Goal: Task Accomplishment & Management: Manage account settings

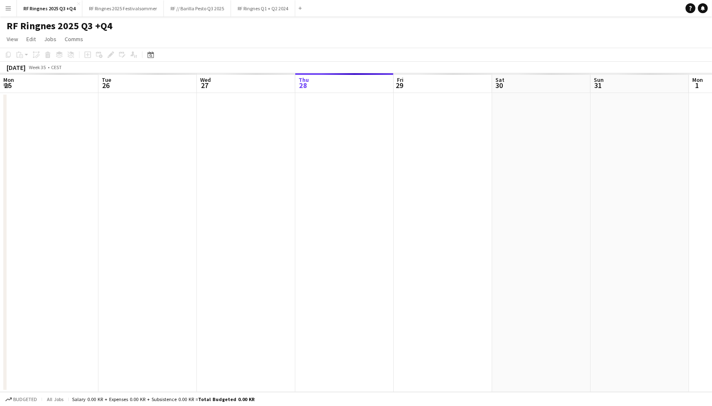
scroll to position [0, 196]
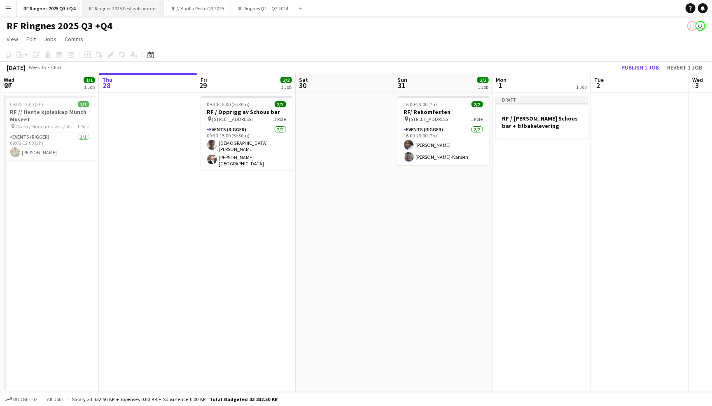
click at [147, 9] on button "RF Ringnes 2025 Festivalsommer Close" at bounding box center [123, 8] width 82 height 16
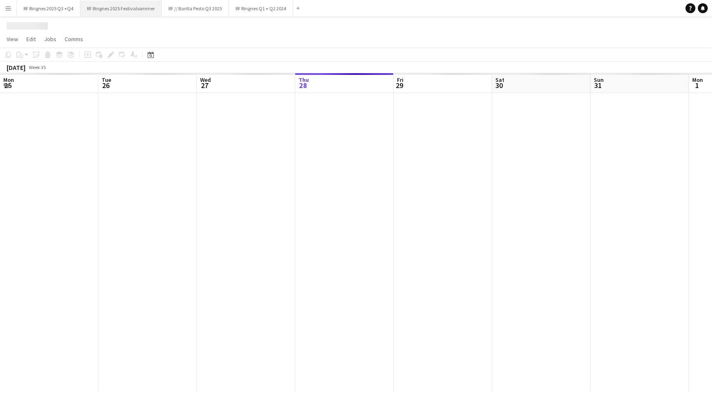
scroll to position [0, 196]
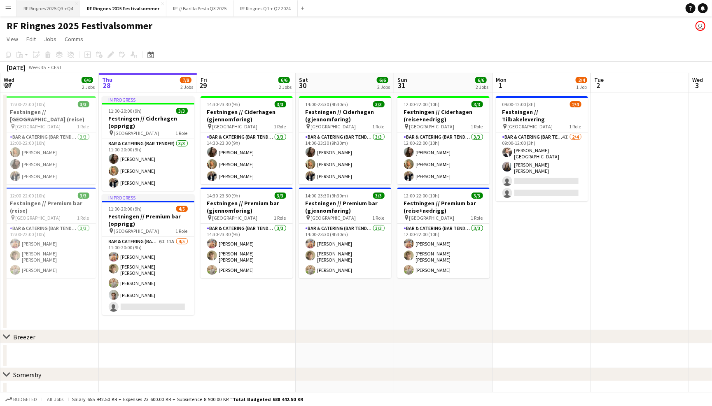
click at [42, 13] on button "RF Ringnes 2025 Q3 +Q4 Close" at bounding box center [48, 8] width 63 height 16
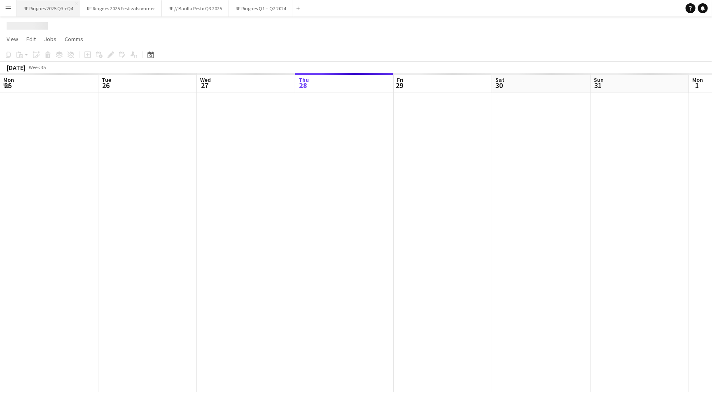
scroll to position [0, 196]
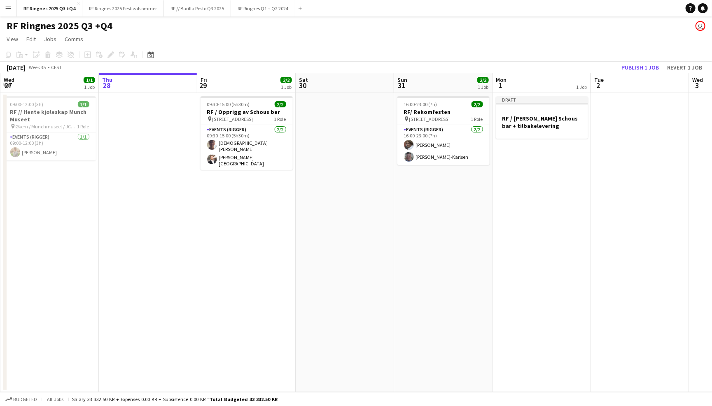
click at [438, 28] on div "RF Ringnes 2025 Q3 +Q4 user" at bounding box center [356, 24] width 712 height 16
click at [137, 9] on button "RF Ringnes 2025 Festivalsommer Close" at bounding box center [123, 8] width 82 height 16
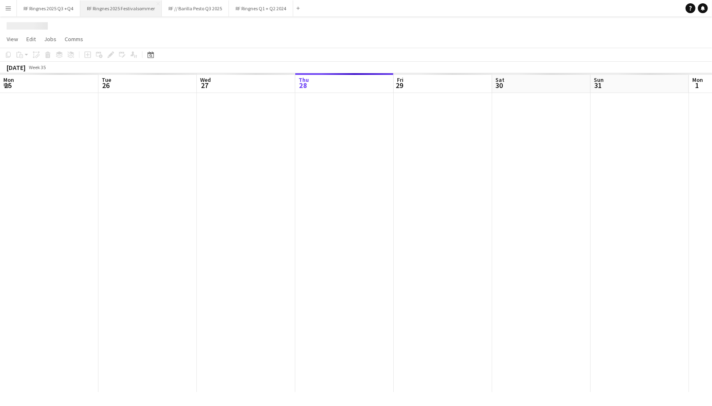
scroll to position [0, 196]
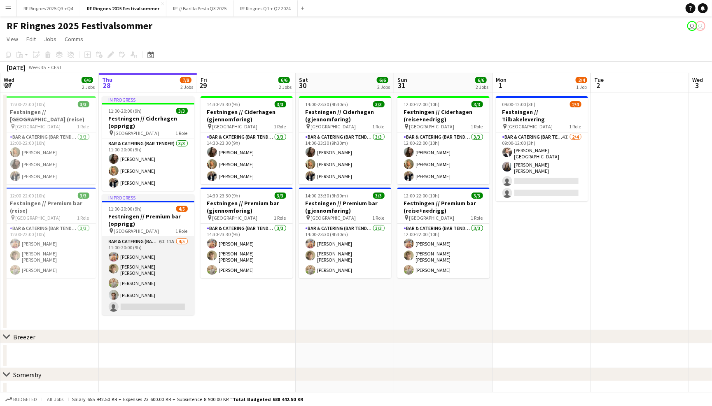
click at [152, 271] on app-card-role "Bar & Catering (Bar Tender) 6I 11A [DATE] 11:00-20:00 (9h) [PERSON_NAME] [PERSO…" at bounding box center [148, 276] width 92 height 78
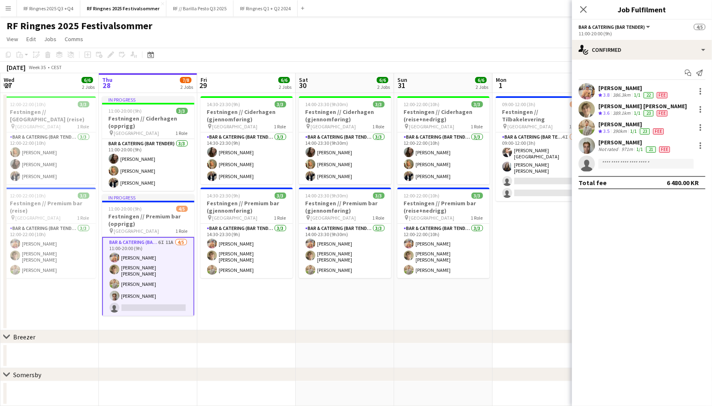
click at [586, 144] on app-user-avatar at bounding box center [587, 146] width 16 height 16
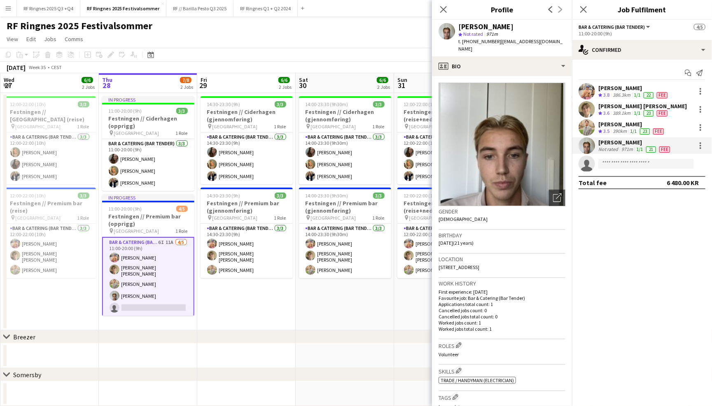
click at [587, 125] on app-user-avatar at bounding box center [587, 127] width 16 height 16
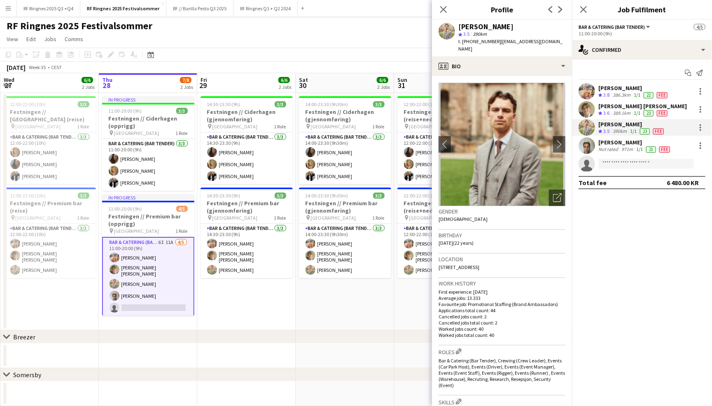
click at [589, 110] on app-user-avatar at bounding box center [587, 109] width 16 height 16
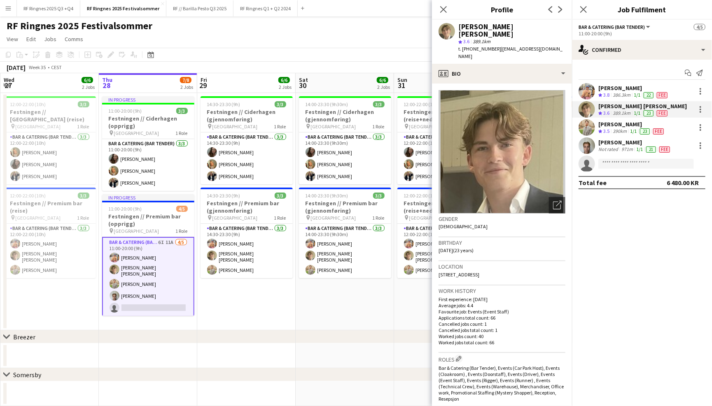
click at [588, 143] on app-user-avatar at bounding box center [587, 146] width 16 height 16
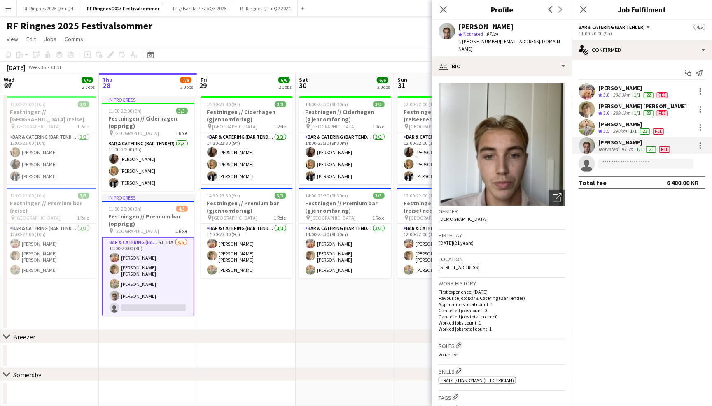
click at [586, 86] on app-user-avatar at bounding box center [587, 91] width 16 height 16
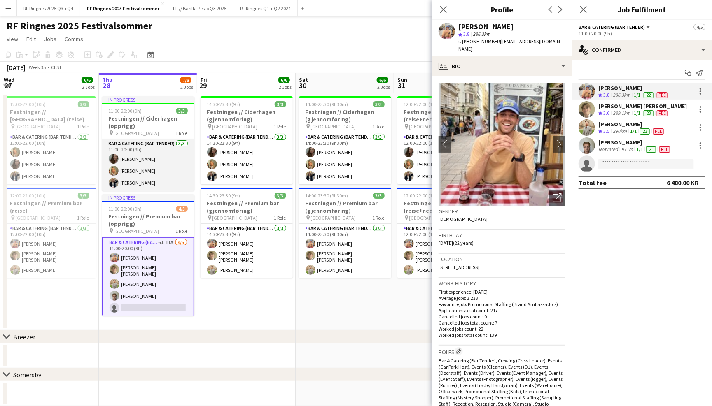
scroll to position [0, 196]
click at [139, 162] on app-card-role "Bar & Catering (Bar Tender) [DATE] 11:00-20:00 (9h) [PERSON_NAME] Tuva Berglihn…" at bounding box center [149, 165] width 92 height 52
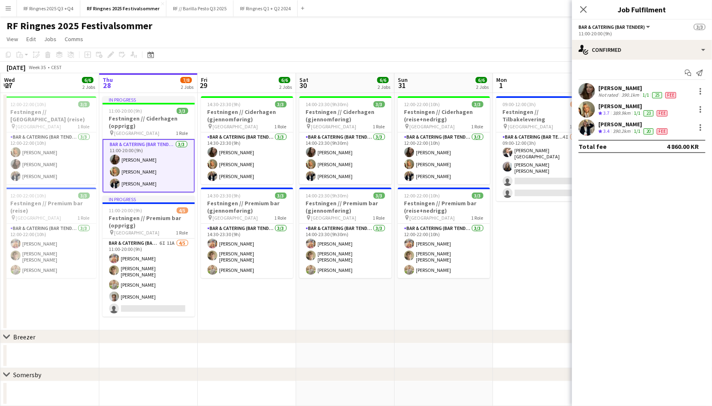
click at [589, 125] on app-user-avatar at bounding box center [587, 127] width 16 height 16
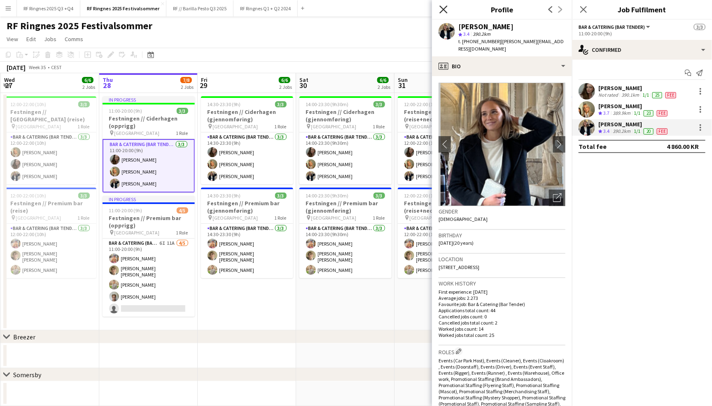
click at [444, 11] on icon at bounding box center [443, 9] width 8 height 8
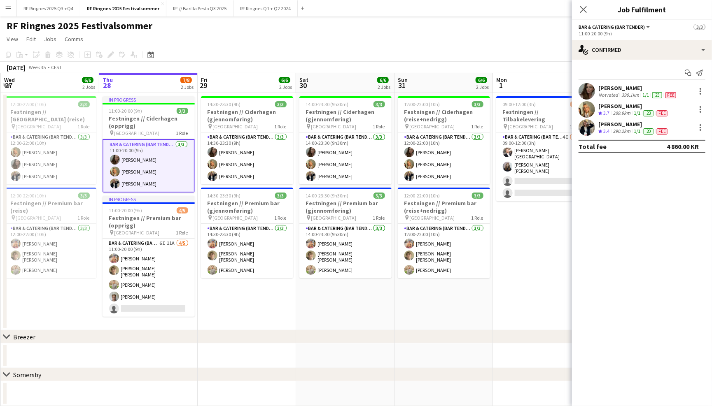
click at [429, 20] on div "RF Ringnes 2025 Festivalsommer user user" at bounding box center [356, 24] width 712 height 16
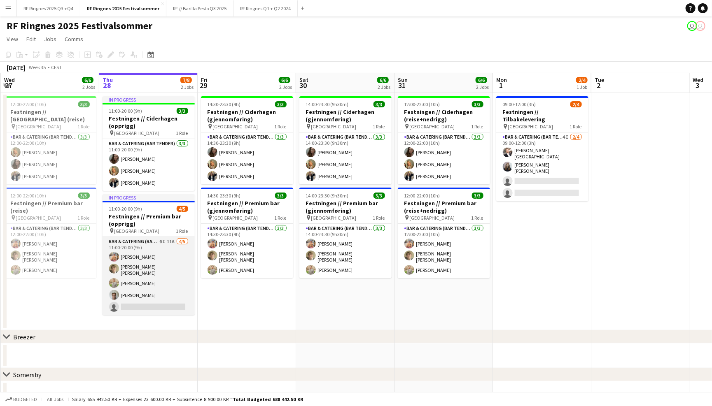
click at [168, 240] on app-card-role "Bar & Catering (Bar Tender) 6I 11A [DATE] 11:00-20:00 (9h) [PERSON_NAME] [PERSO…" at bounding box center [149, 276] width 92 height 78
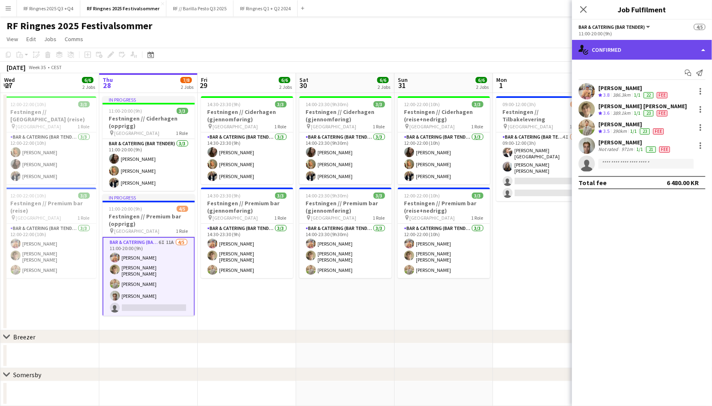
click at [671, 44] on div "single-neutral-actions-check-2 Confirmed" at bounding box center [642, 50] width 140 height 20
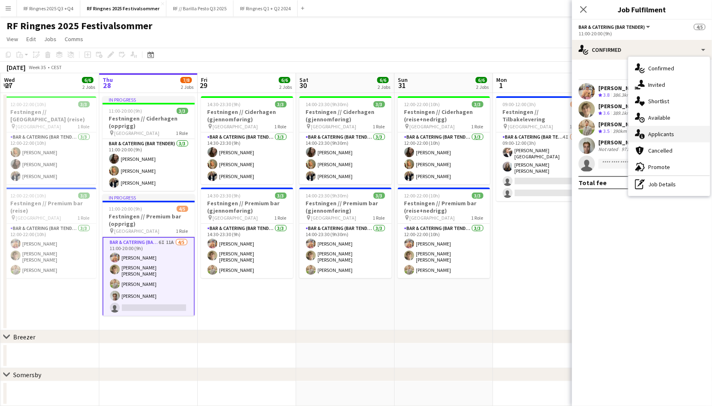
click at [684, 134] on div "single-neutral-actions-information Applicants" at bounding box center [669, 134] width 82 height 16
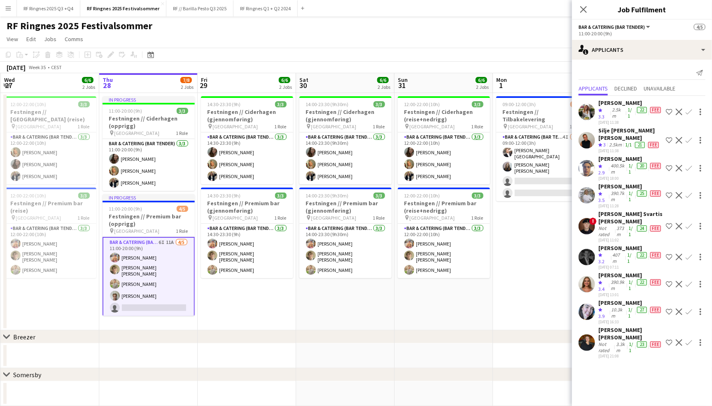
click at [585, 335] on app-user-avatar at bounding box center [587, 343] width 16 height 16
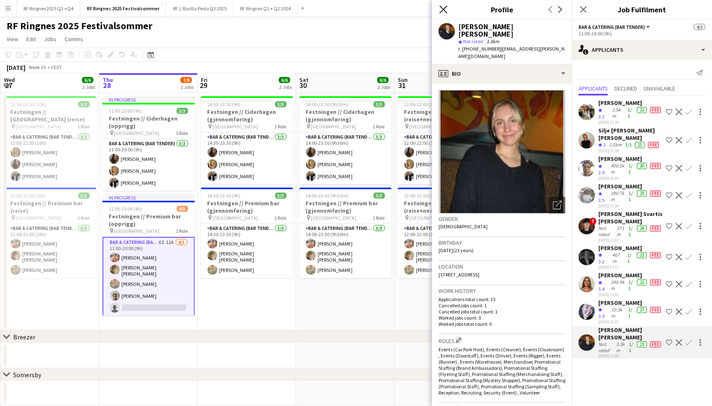
click at [444, 9] on icon at bounding box center [443, 9] width 8 height 8
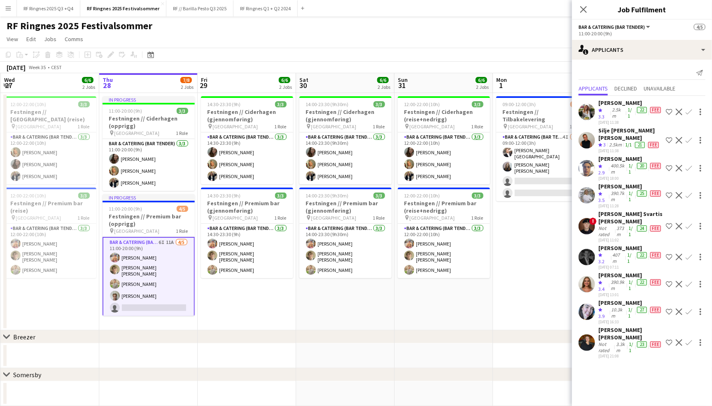
click at [446, 23] on div "RF Ringnes 2025 Festivalsommer user user" at bounding box center [356, 24] width 712 height 16
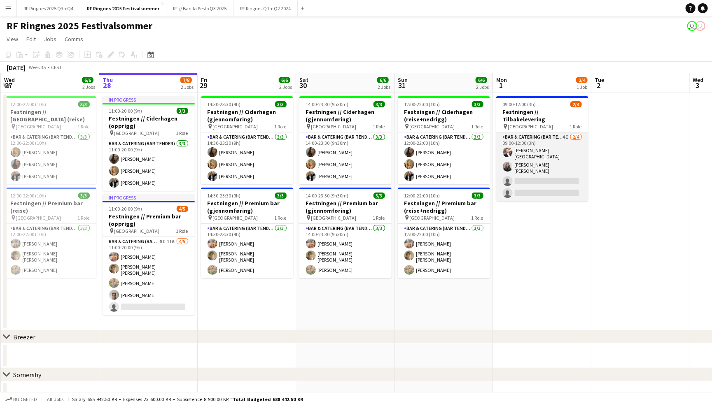
click at [529, 141] on app-card-role "Bar & Catering (Bar Tender) 4I [DATE] 09:00-12:00 (3h) [PERSON_NAME] [PERSON_NA…" at bounding box center [542, 167] width 92 height 69
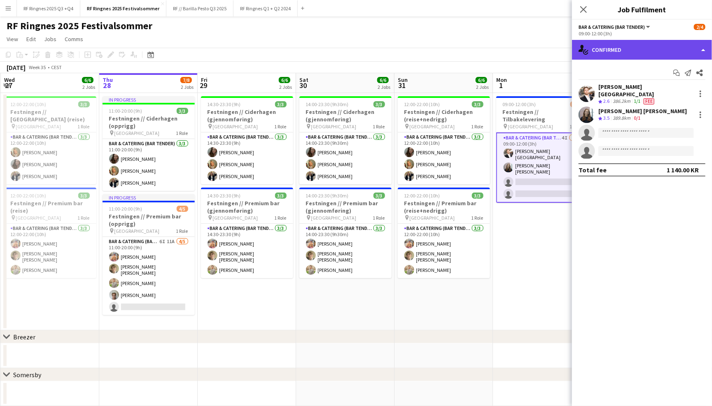
click at [612, 51] on div "single-neutral-actions-check-2 Confirmed" at bounding box center [642, 50] width 140 height 20
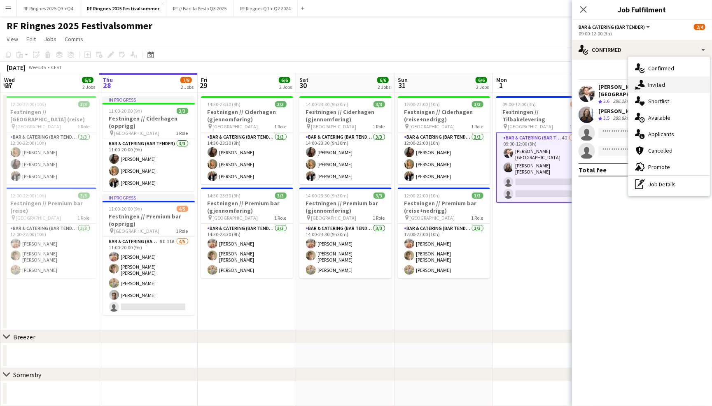
click at [647, 83] on div "single-neutral-actions-share-1 Invited" at bounding box center [669, 85] width 82 height 16
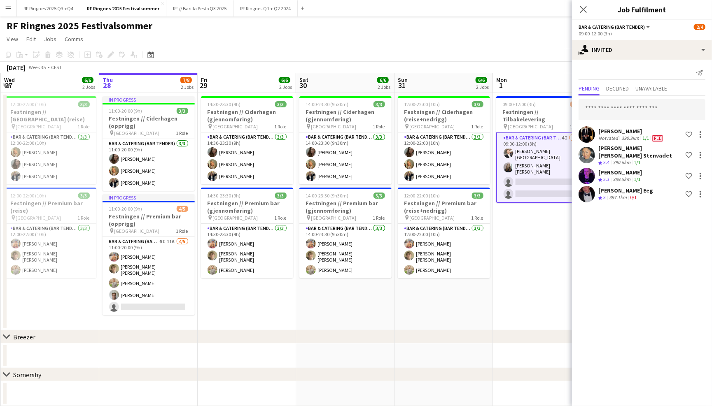
click at [539, 38] on app-page-menu "View Day view expanded Day view collapsed Month view Date picker Jump to [DATE]…" at bounding box center [356, 40] width 712 height 16
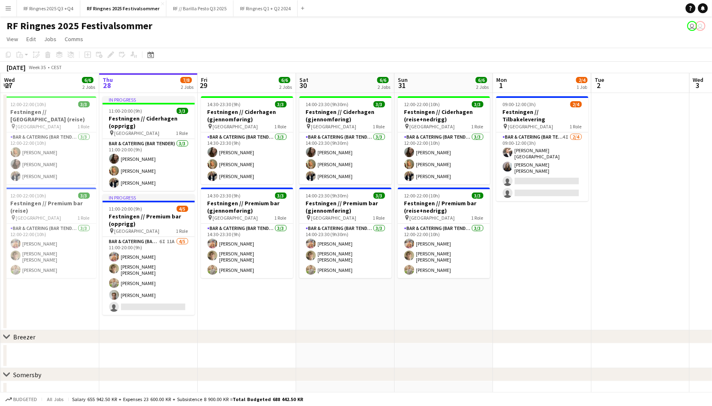
click at [539, 34] on app-page-menu "View Day view expanded Day view collapsed Month view Date picker Jump to [DATE]…" at bounding box center [356, 40] width 712 height 16
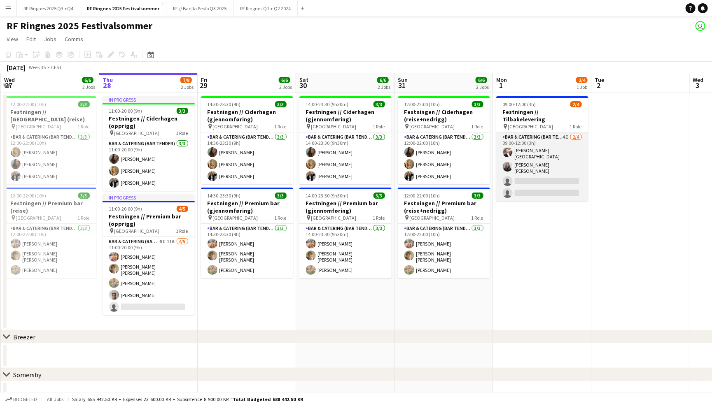
click at [560, 152] on app-card-role "Bar & Catering (Bar Tender) 4I [DATE] 09:00-12:00 (3h) [PERSON_NAME] [PERSON_NA…" at bounding box center [542, 167] width 92 height 69
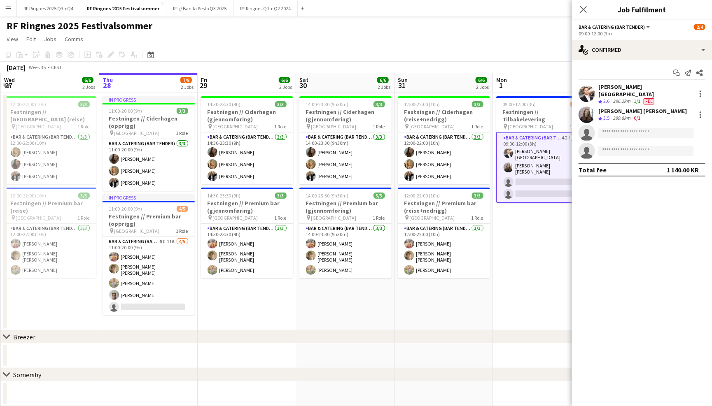
click at [534, 37] on app-page-menu "View Day view expanded Day view collapsed Month view Date picker Jump to [DATE]…" at bounding box center [356, 40] width 712 height 16
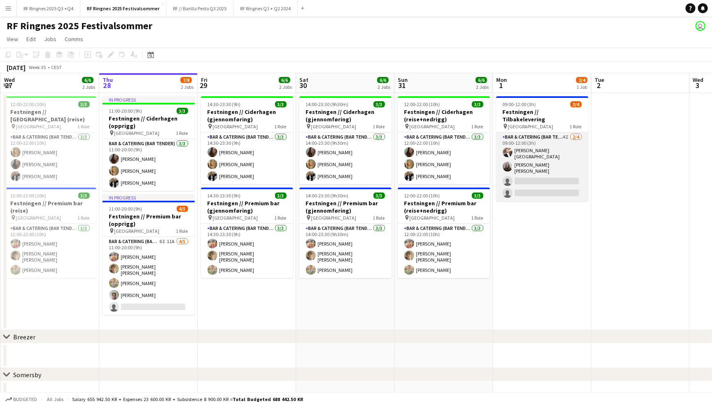
click at [507, 162] on app-user-avatar at bounding box center [508, 167] width 10 height 10
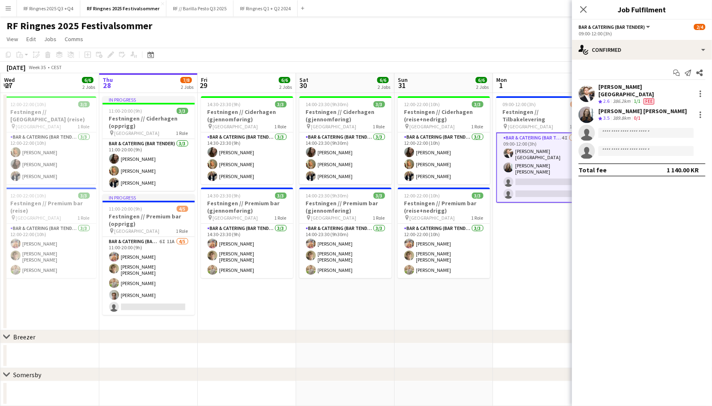
click at [584, 107] on app-user-avatar at bounding box center [587, 115] width 16 height 16
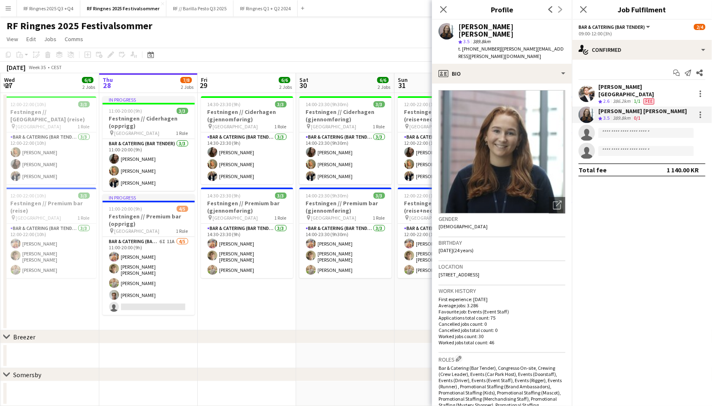
click at [367, 44] on app-page-menu "View Day view expanded Day view collapsed Month view Date picker Jump to [DATE]…" at bounding box center [356, 40] width 712 height 16
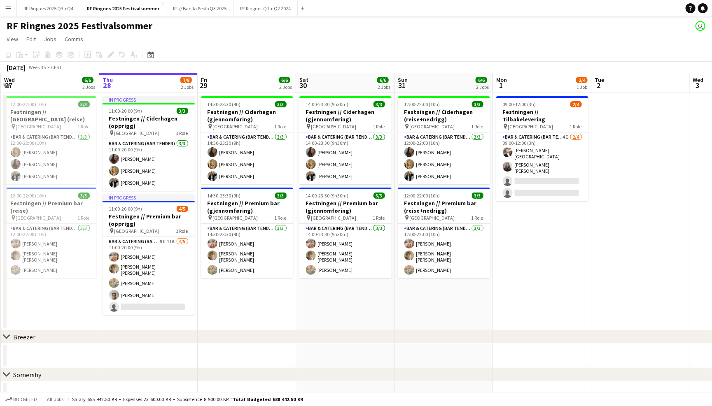
click at [535, 25] on div "RF Ringnes 2025 Festivalsommer user" at bounding box center [356, 24] width 712 height 16
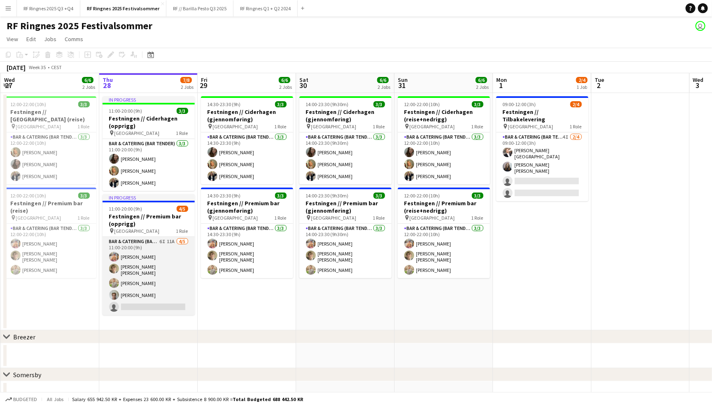
click at [158, 251] on app-card-role "Bar & Catering (Bar Tender) 6I 11A [DATE] 11:00-20:00 (9h) [PERSON_NAME] [PERSO…" at bounding box center [149, 276] width 92 height 78
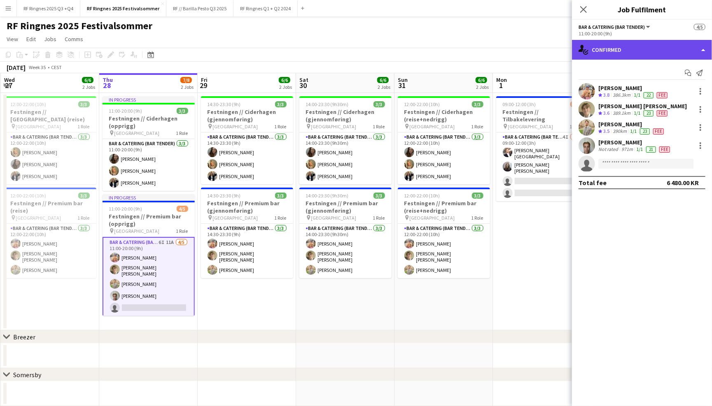
click at [626, 43] on div "single-neutral-actions-check-2 Confirmed" at bounding box center [642, 50] width 140 height 20
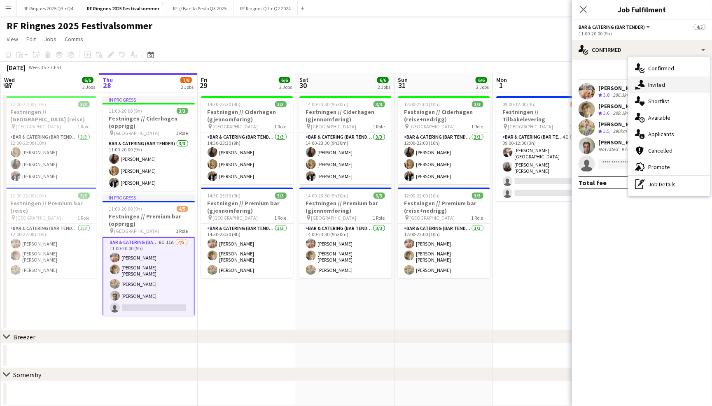
click at [656, 83] on div "single-neutral-actions-share-1 Invited" at bounding box center [669, 85] width 82 height 16
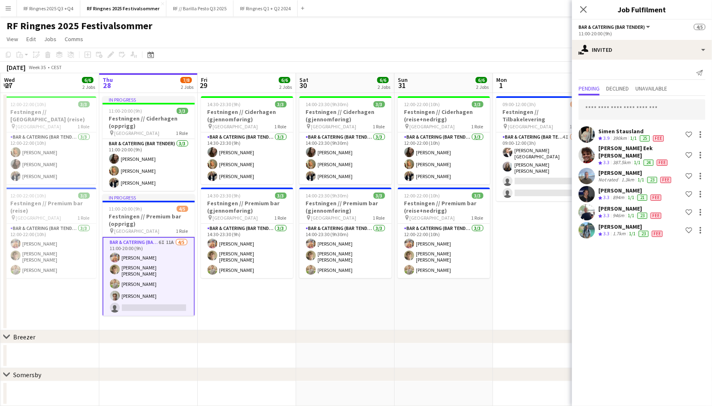
click at [539, 22] on div "RF Ringnes 2025 Festivalsommer user" at bounding box center [356, 24] width 712 height 16
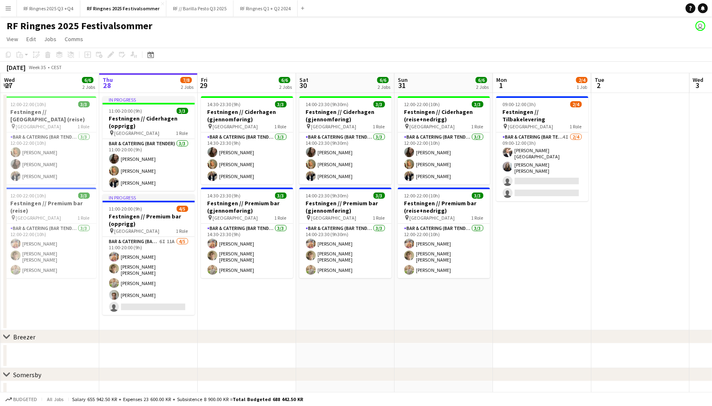
click at [479, 51] on app-toolbar "Copy Paste Paste Command V Paste with crew Command Shift V Paste linked Job [GE…" at bounding box center [356, 55] width 712 height 14
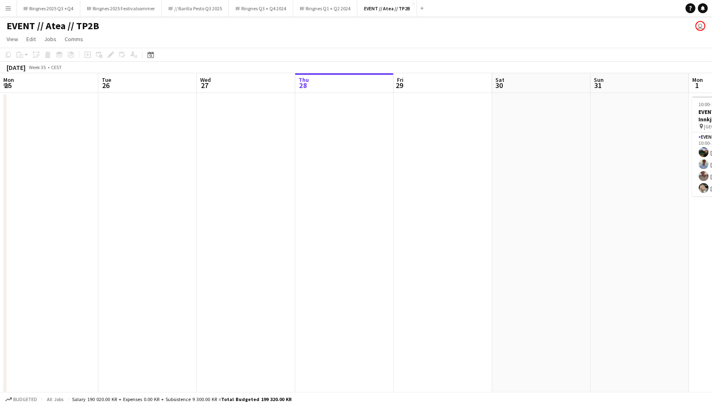
scroll to position [0, 196]
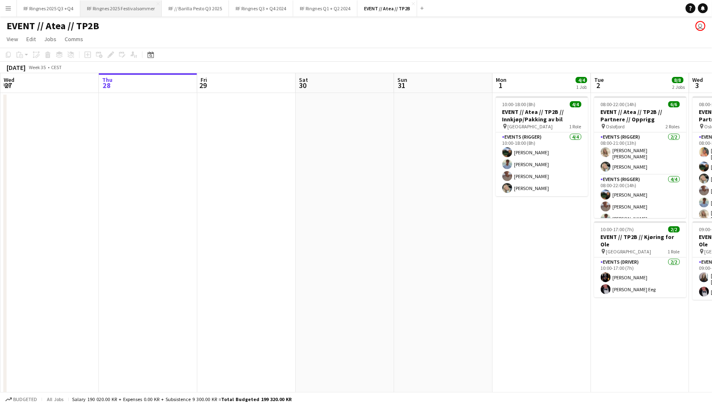
click at [119, 14] on button "RF Ringnes 2025 Festivalsommer Close" at bounding box center [121, 8] width 82 height 16
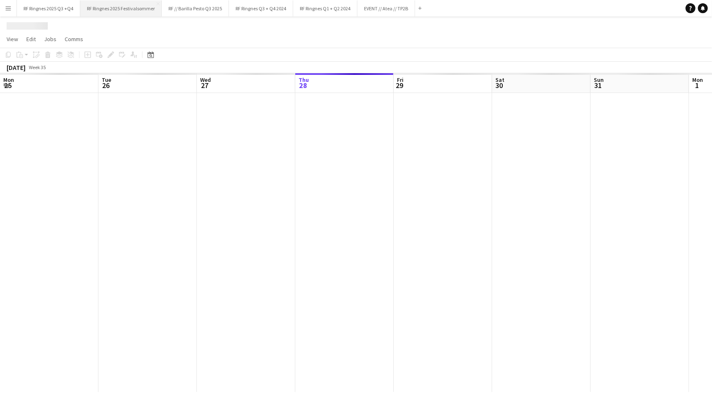
scroll to position [0, 196]
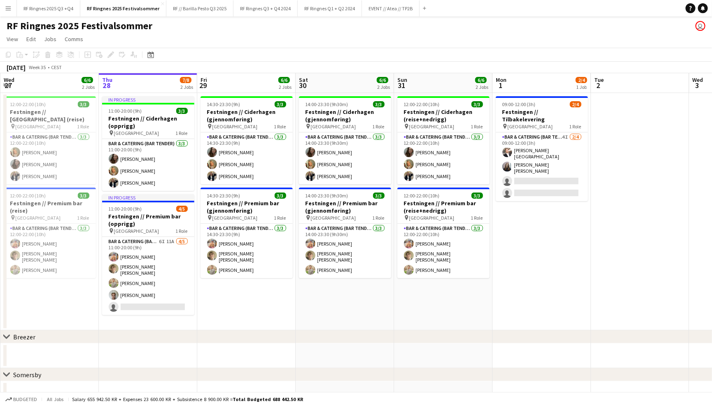
click at [647, 2] on app-navbar "Menu Boards Boards Boards All jobs Status Workforce Workforce My Workforce Recr…" at bounding box center [356, 8] width 712 height 16
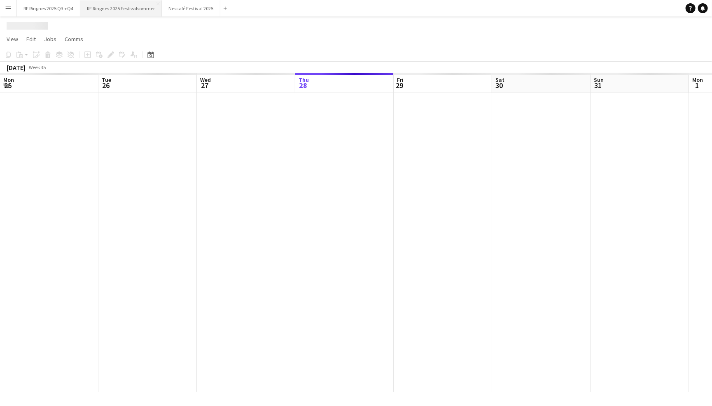
scroll to position [0, 196]
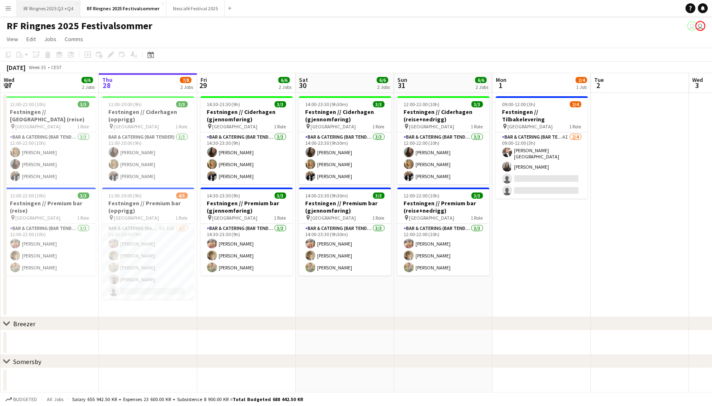
click at [69, 7] on button "RF Ringnes 2025 Q3 +Q4 Close" at bounding box center [48, 8] width 63 height 16
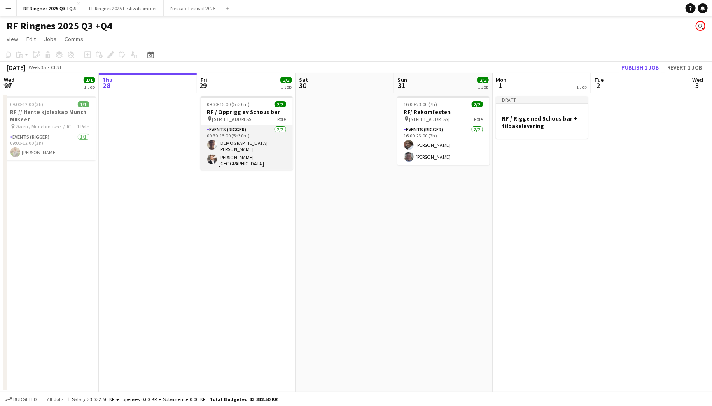
click at [236, 144] on app-card-role "Events (Rigger) 2/2 09:30-15:00 (5h30m) Christian Tohje Hans Torstein Lærum" at bounding box center [247, 147] width 92 height 45
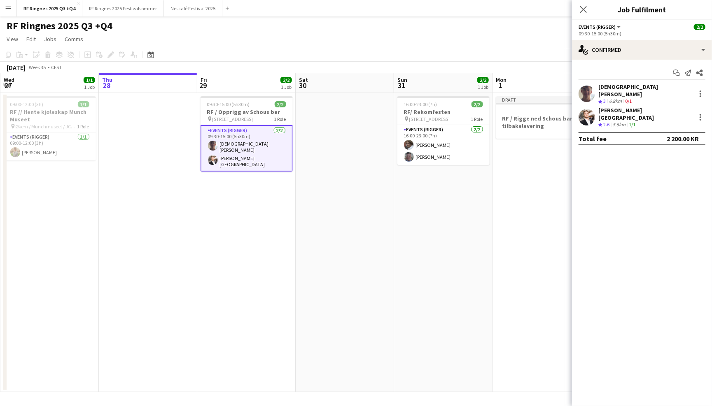
click at [591, 89] on app-user-avatar at bounding box center [587, 94] width 16 height 16
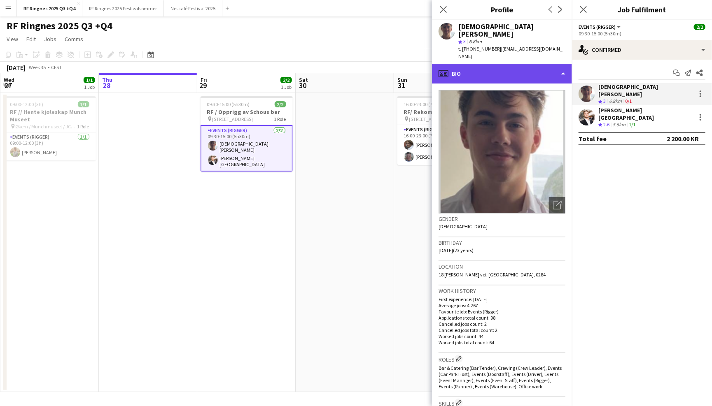
click at [536, 64] on div "profile Bio" at bounding box center [502, 74] width 140 height 20
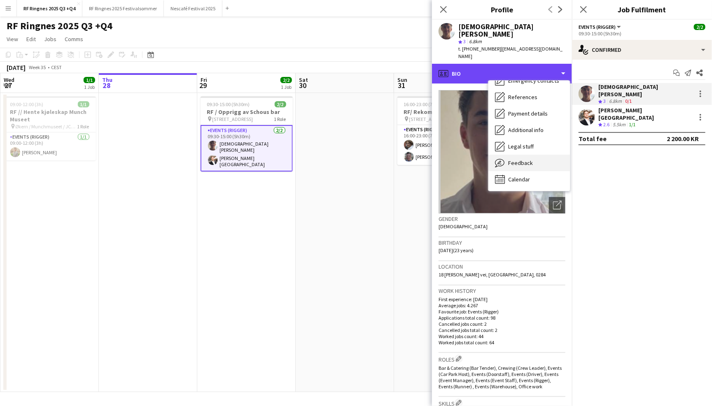
scroll to position [77, 0]
click at [548, 155] on div "Feedback Feedback" at bounding box center [529, 163] width 82 height 16
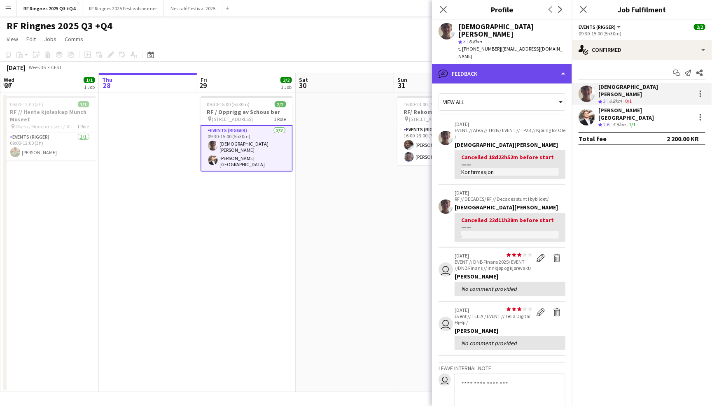
click at [528, 64] on div "bubble-pencil Feedback" at bounding box center [502, 74] width 140 height 20
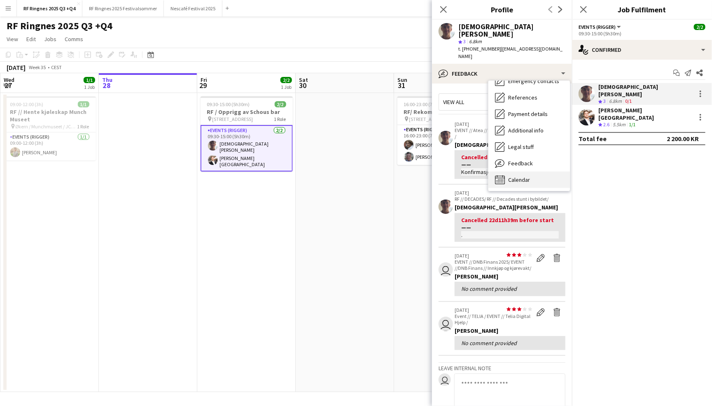
click at [540, 172] on div "Calendar Calendar" at bounding box center [529, 180] width 82 height 16
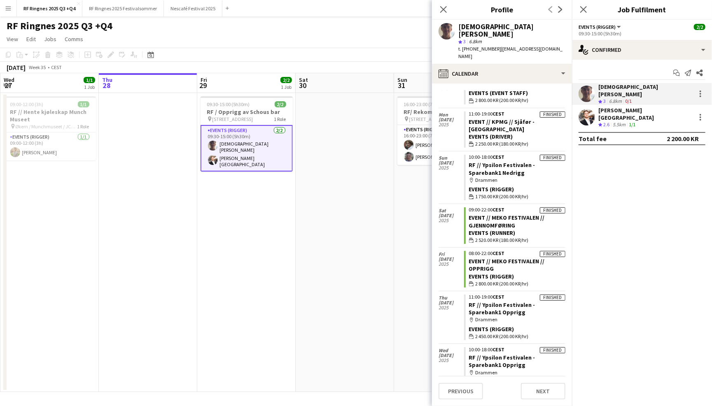
scroll to position [762, 0]
